Goal: Task Accomplishment & Management: Manage account settings

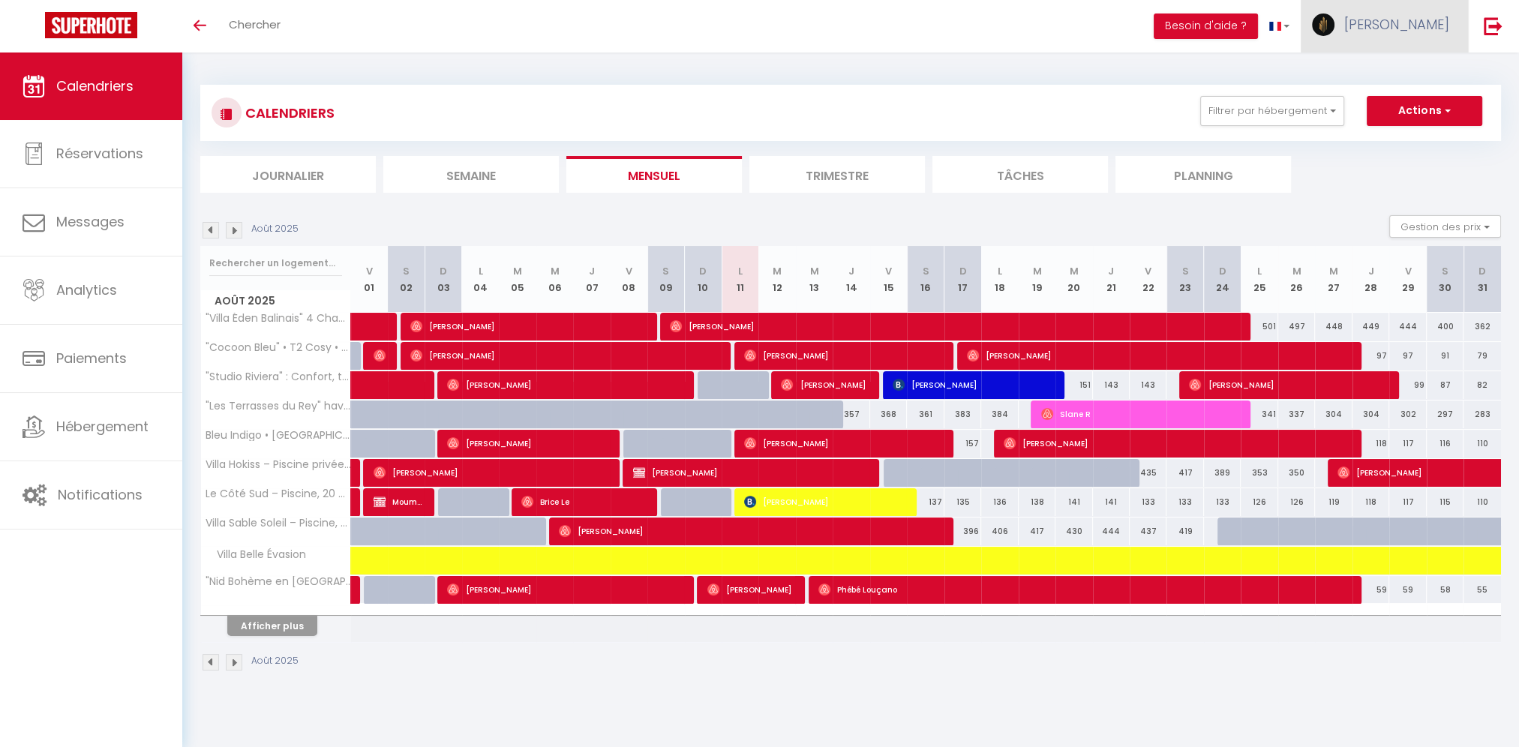
click at [1394, 28] on span "[PERSON_NAME]" at bounding box center [1396, 24] width 105 height 19
click at [1391, 70] on link "Paramètres" at bounding box center [1407, 75] width 111 height 26
select select "fr"
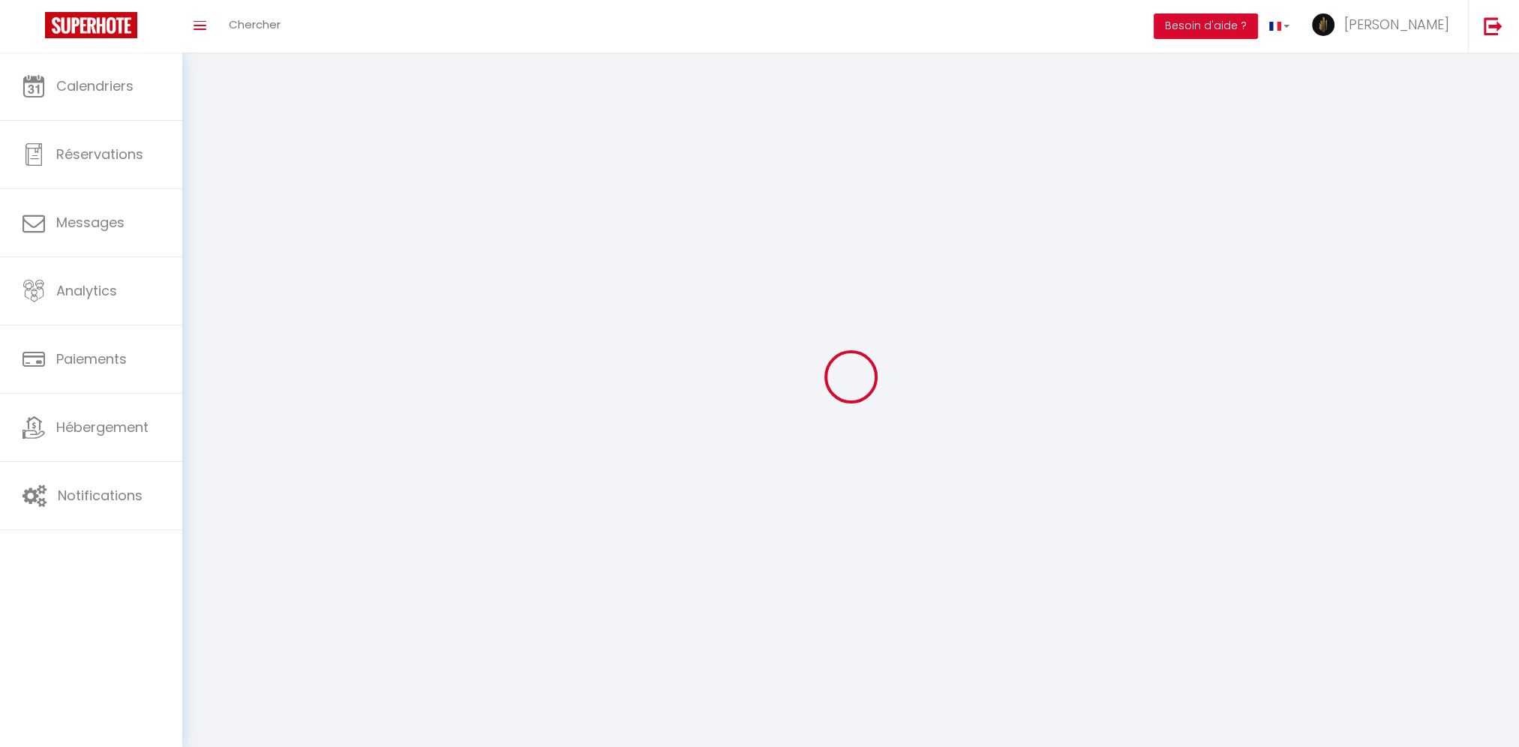
type input "[PERSON_NAME]"
type input "courtain"
type input "0749802600"
type input "IMMEUBLE CENTER AZUR, [STREET_ADDRESS]"
type input "83480"
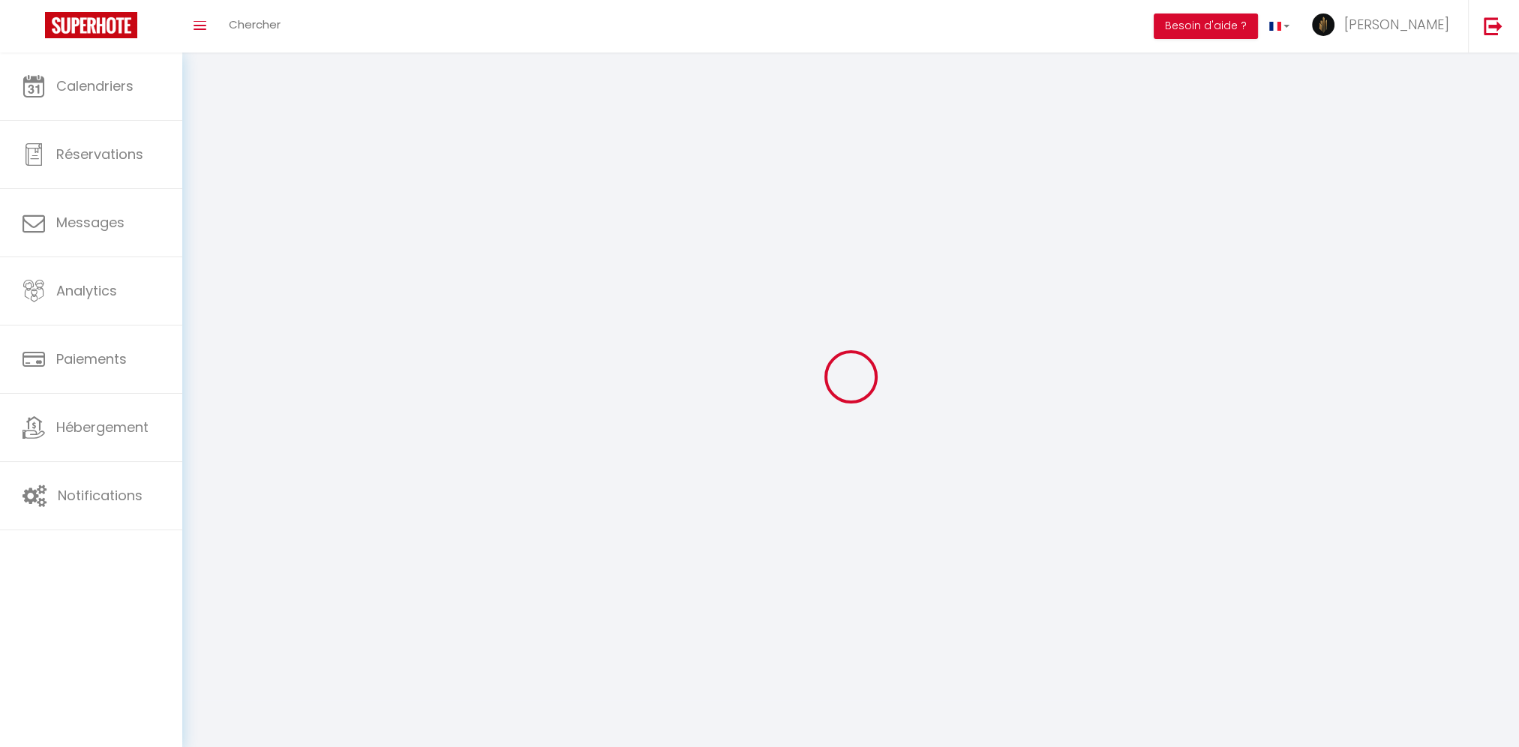
type input "PUGET SUR ARGENS"
type input "E2qOKdr0PjUlLnknXwaqvqK69"
type input "4GaNDf5VphHGn3eznIGFsEpuw"
select select "28"
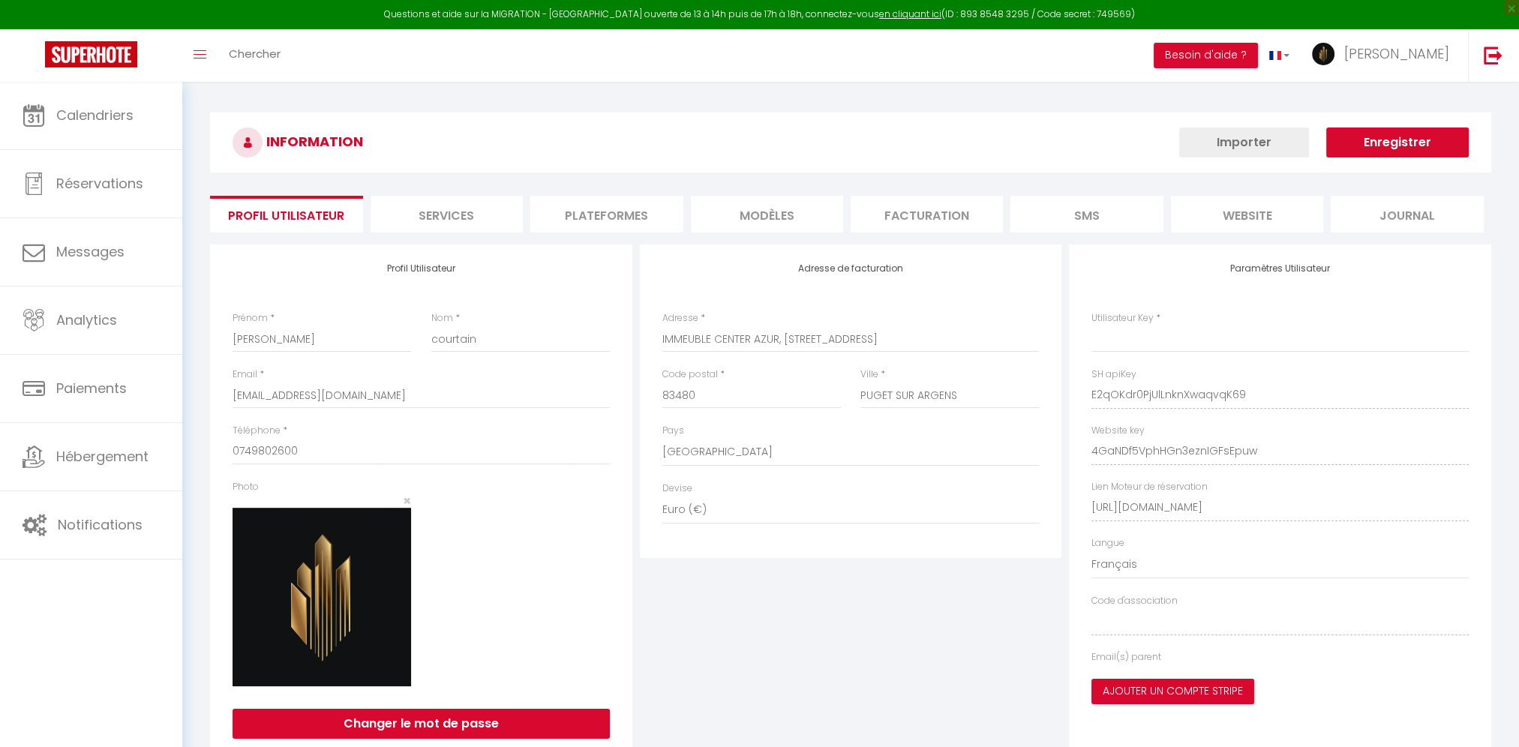
type input "E2qOKdr0PjUlLnknXwaqvqK69"
type input "4GaNDf5VphHGn3eznIGFsEpuw"
type input "[URL][DOMAIN_NAME]"
select select "fr"
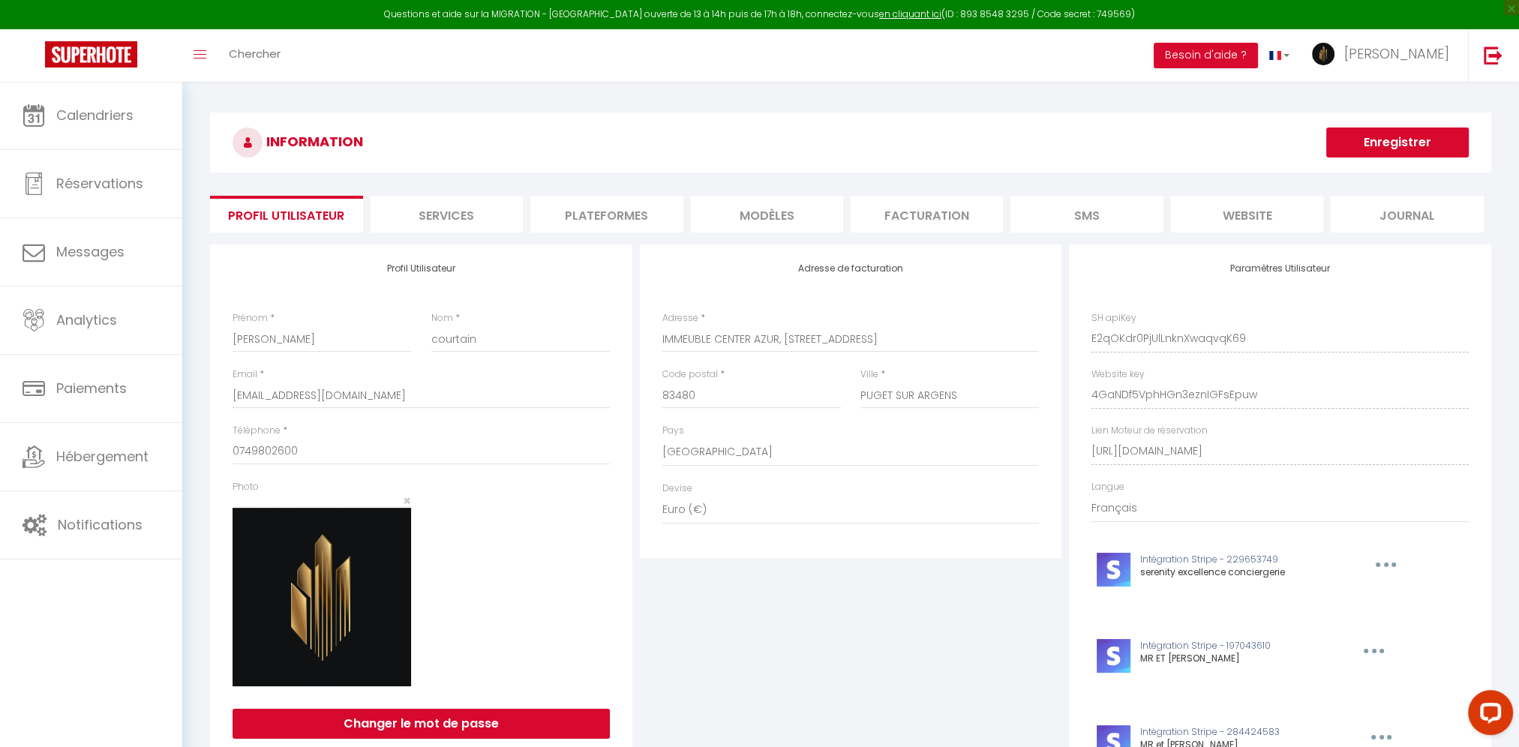
click at [605, 213] on li "Plateformes" at bounding box center [606, 214] width 152 height 37
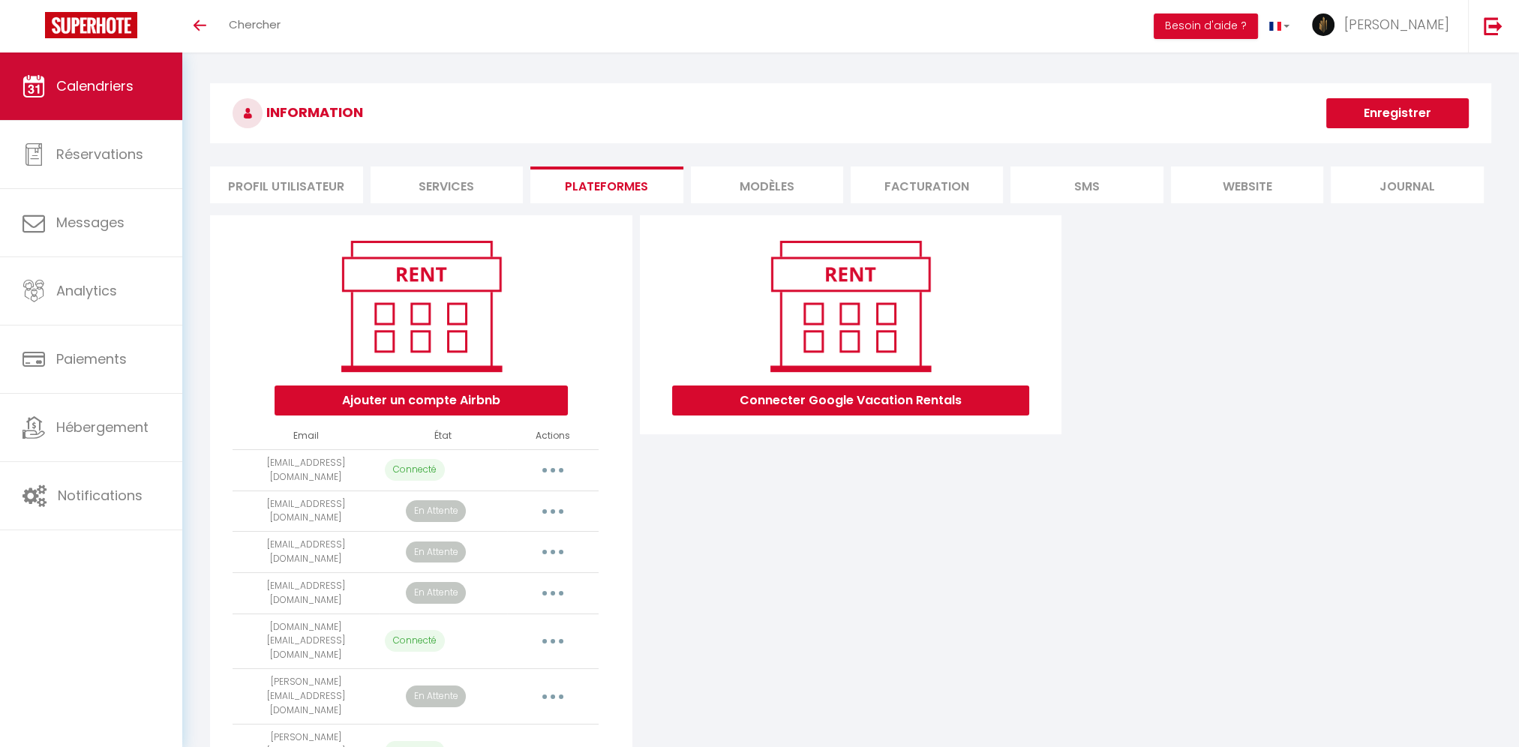
click at [115, 90] on span "Calendriers" at bounding box center [94, 86] width 77 height 19
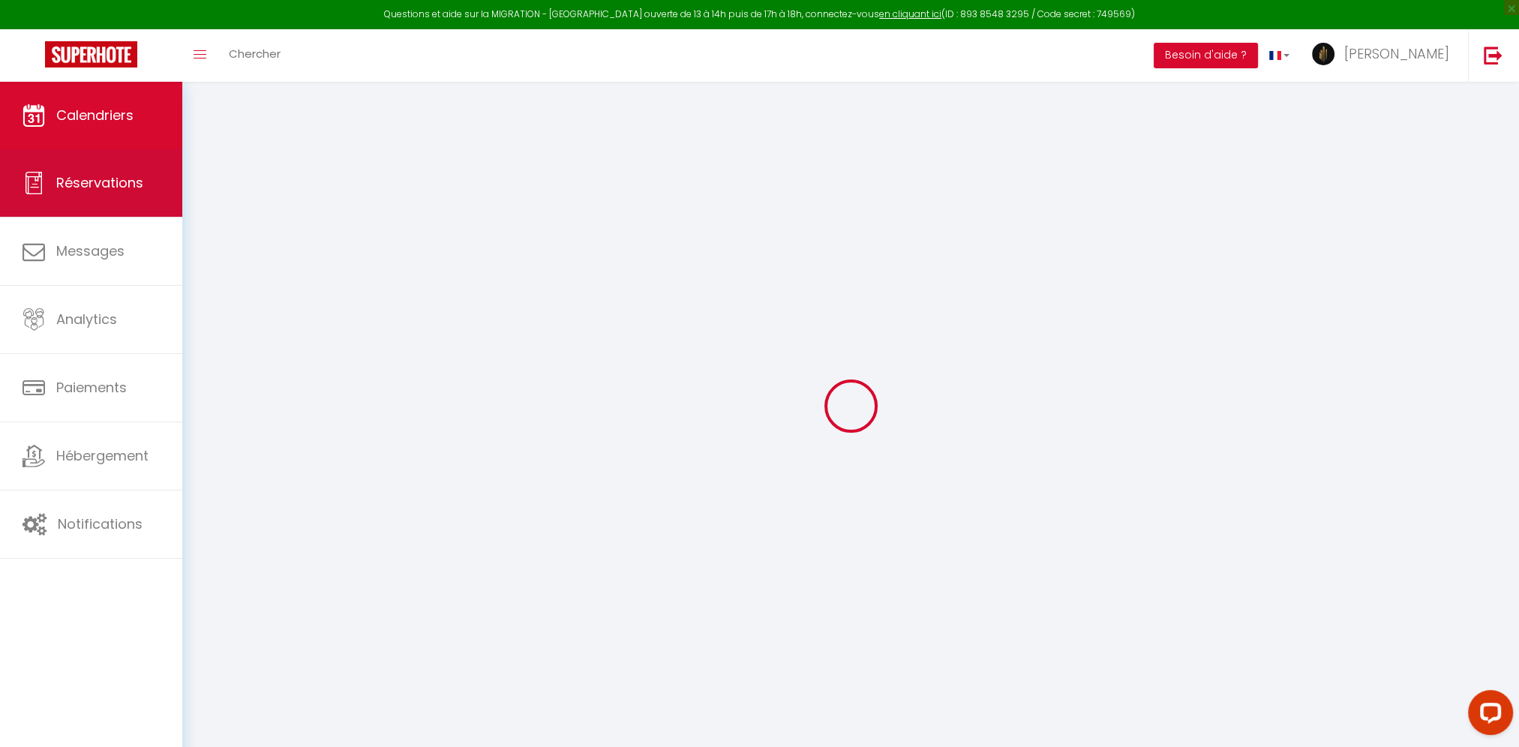
select select
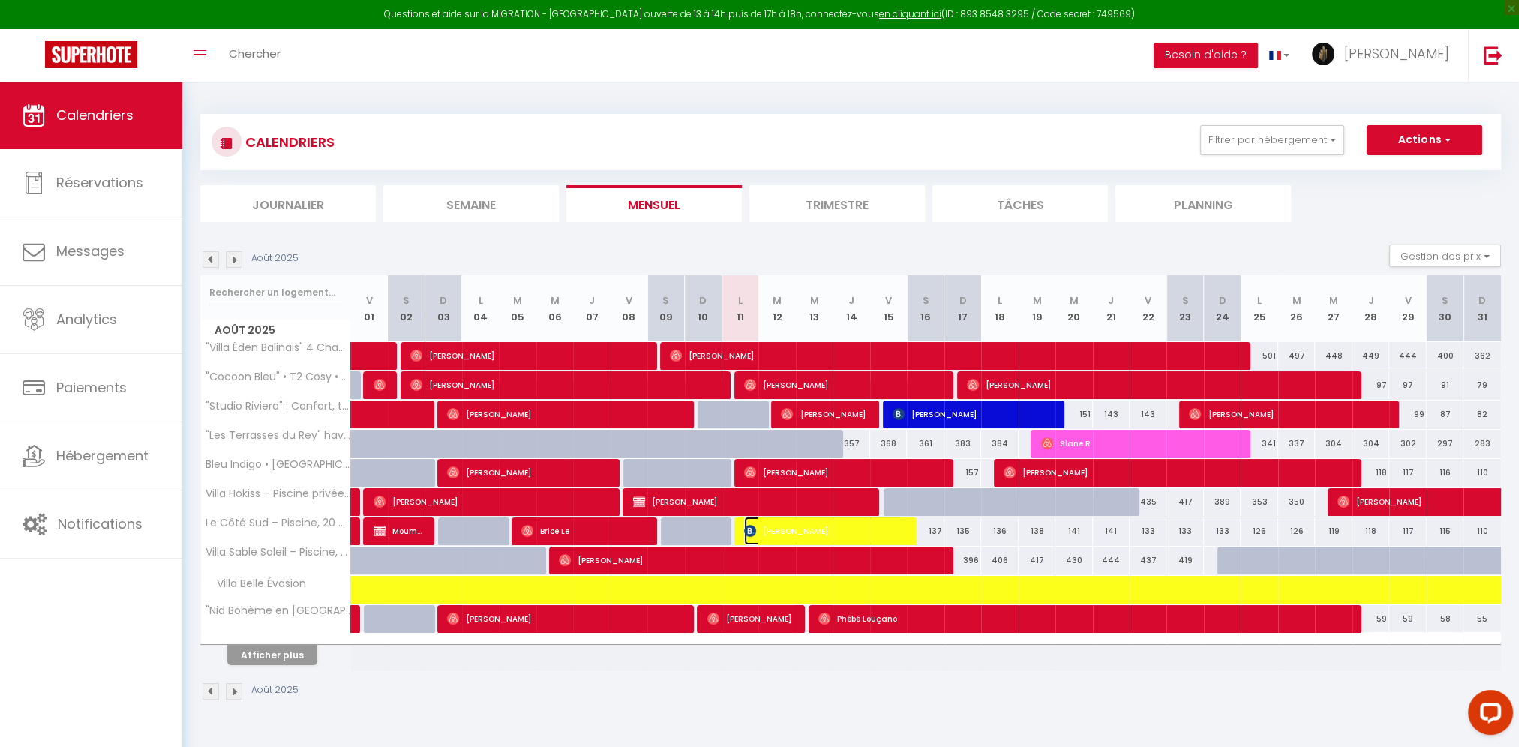
click at [793, 532] on span "[PERSON_NAME]" at bounding box center [823, 531] width 159 height 29
select select "OK"
select select "KO"
select select "0"
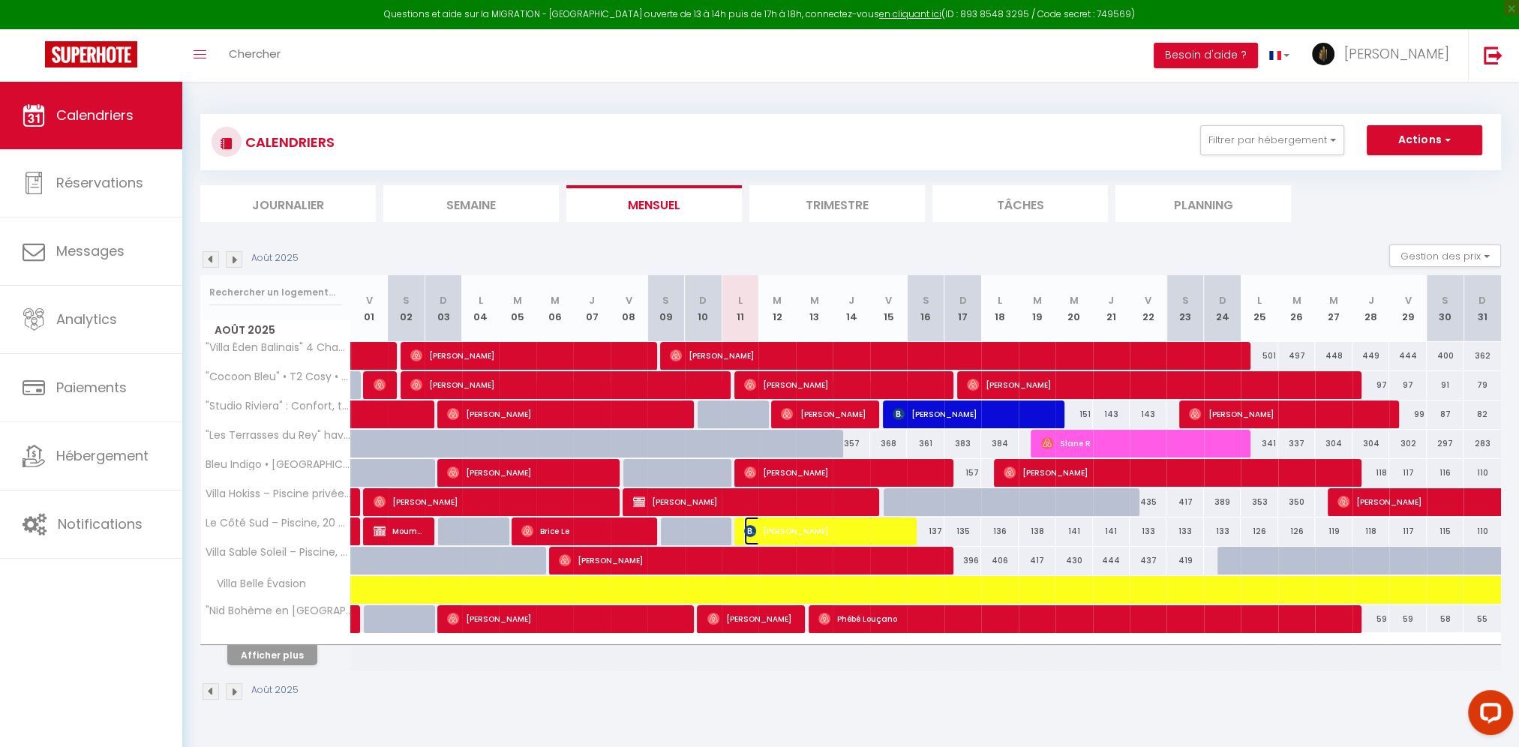
select select "1"
select select
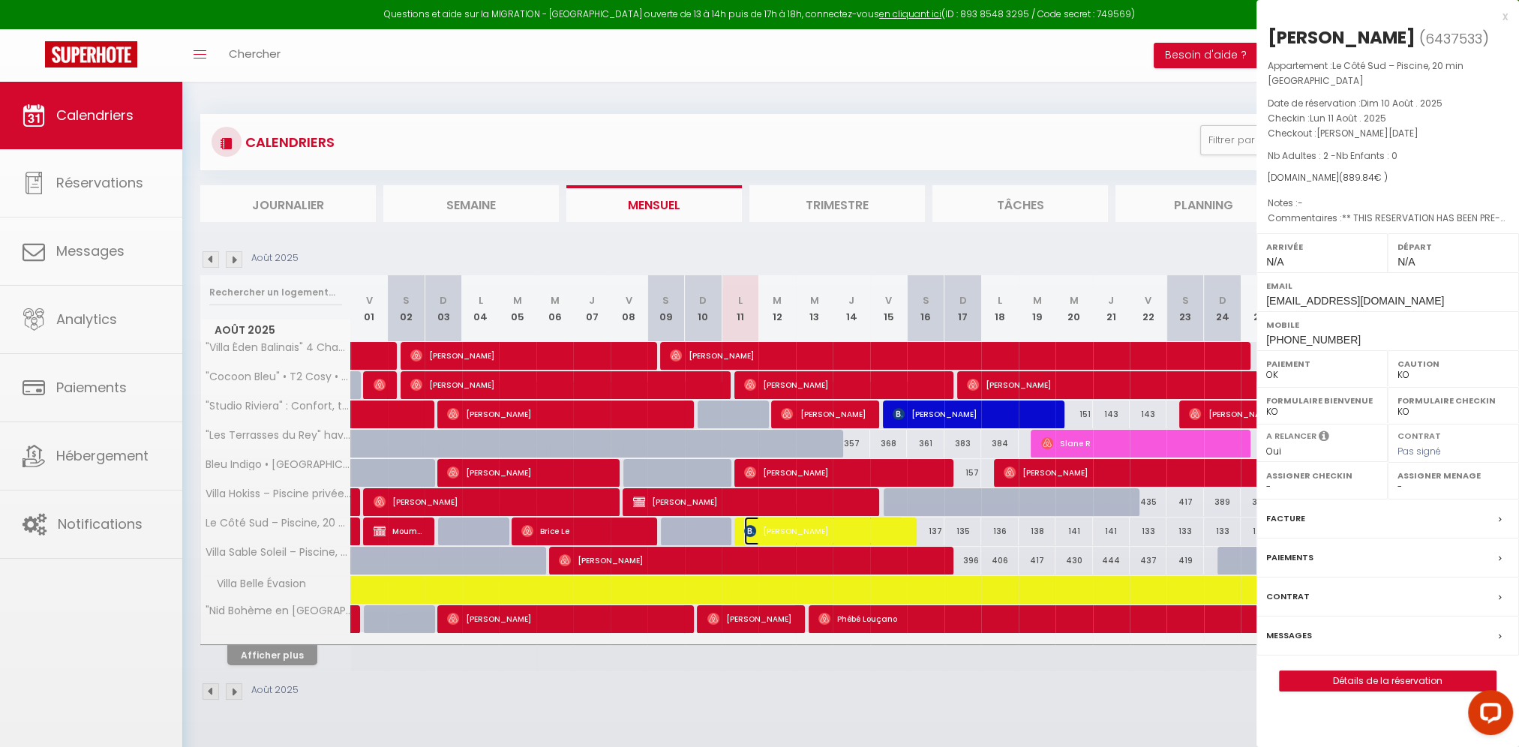
select select "50587"
